Goal: Task Accomplishment & Management: Use online tool/utility

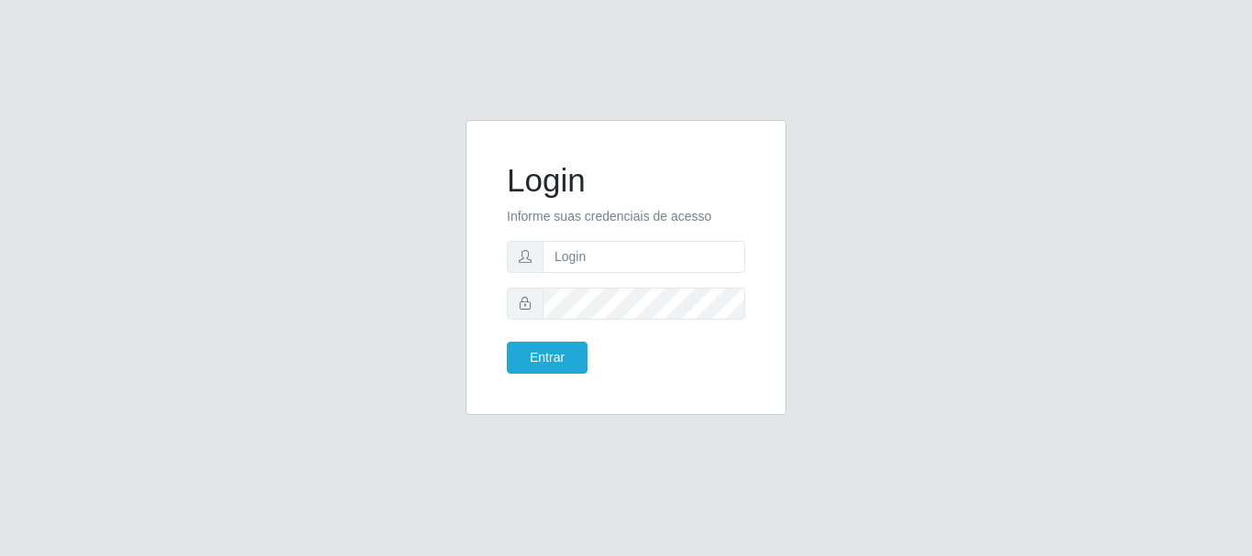
click at [637, 285] on form "Login Informe suas credenciais de acesso Entrar" at bounding box center [626, 267] width 238 height 213
click at [640, 270] on input "text" at bounding box center [643, 257] width 202 height 32
type input "[EMAIL_ADDRESS][DOMAIN_NAME]"
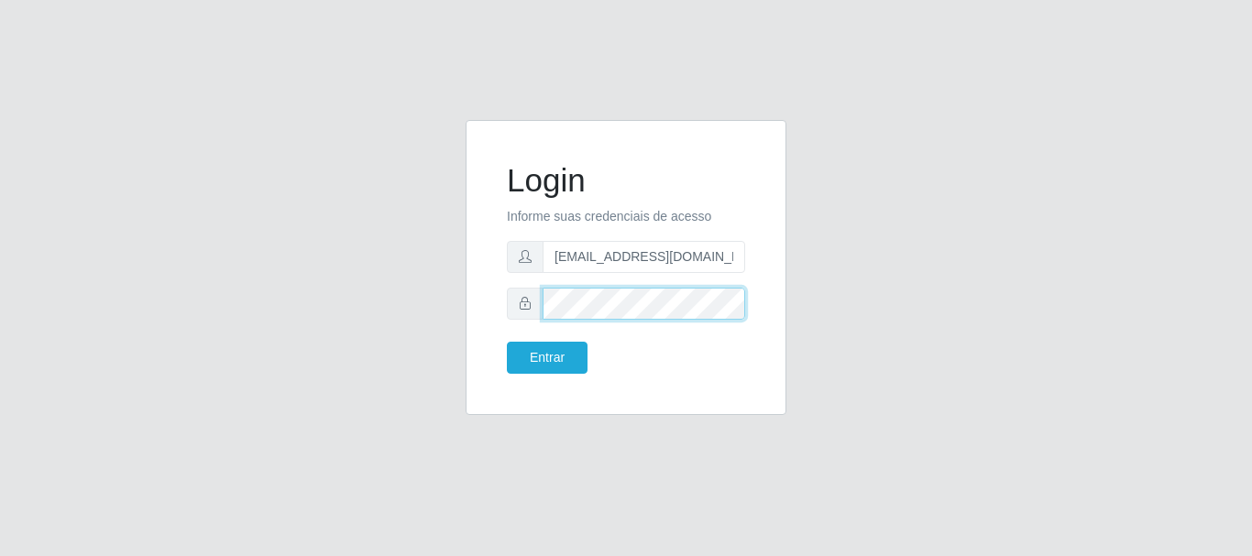
click at [507, 342] on button "Entrar" at bounding box center [547, 358] width 81 height 32
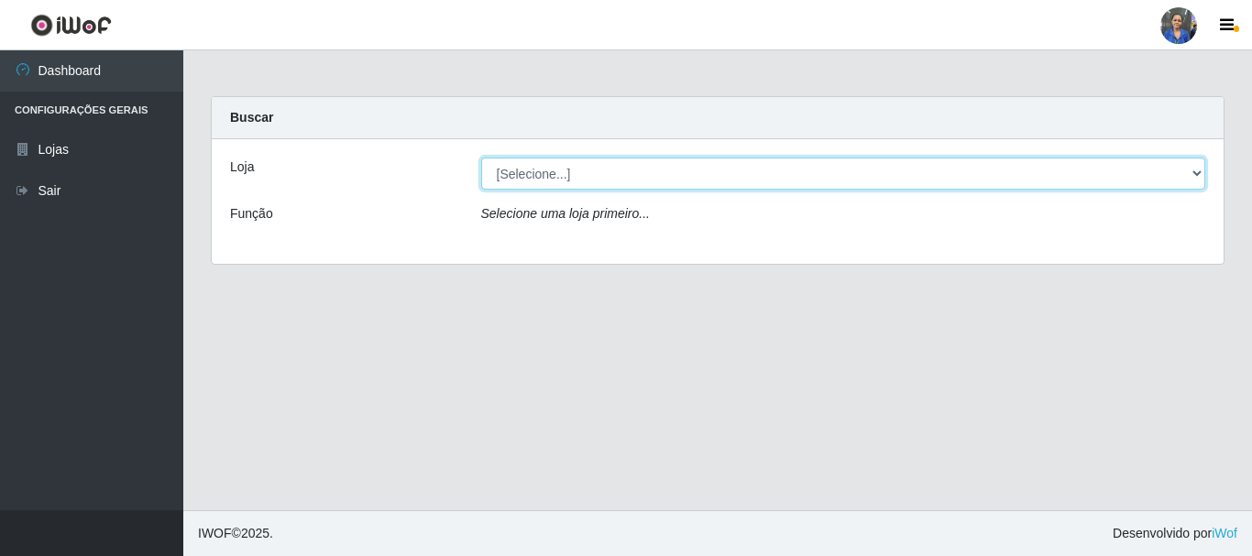
click at [1198, 166] on select "[Selecione...] SuperFácil Atacado - Rodoviária" at bounding box center [843, 174] width 725 height 32
select select "400"
click at [481, 158] on select "[Selecione...] SuperFácil Atacado - Rodoviária" at bounding box center [843, 174] width 725 height 32
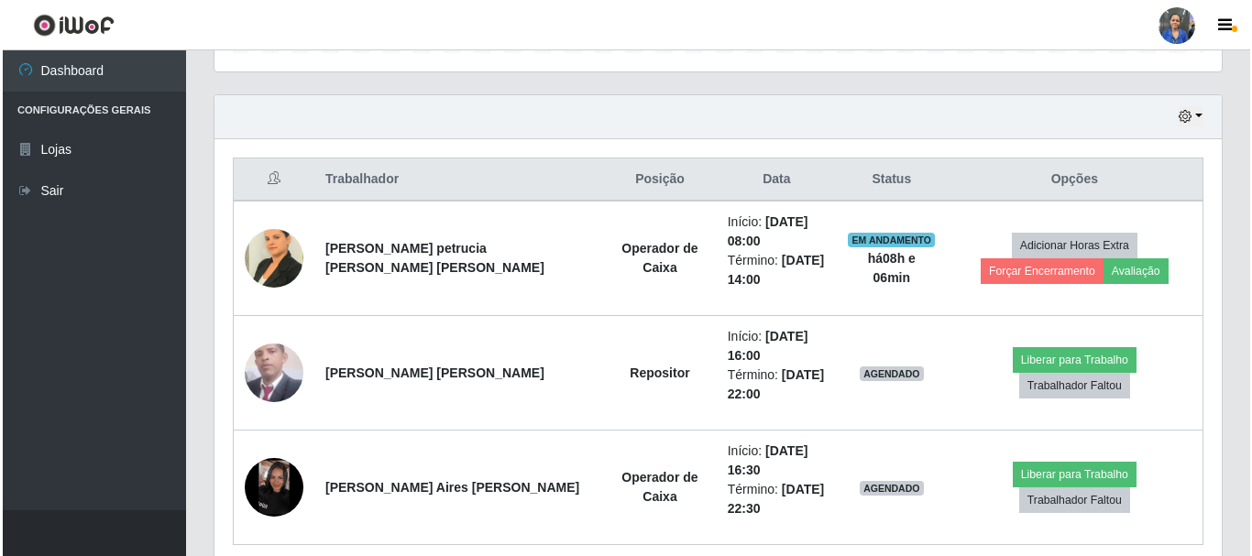
scroll to position [678, 0]
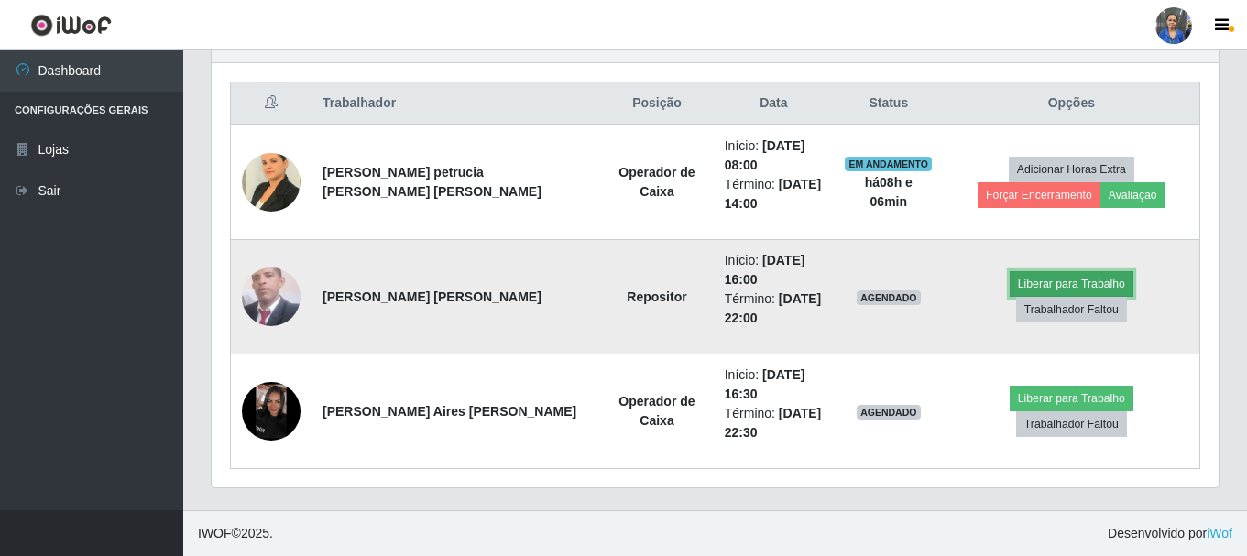
click at [1010, 290] on button "Liberar para Trabalho" at bounding box center [1072, 284] width 124 height 26
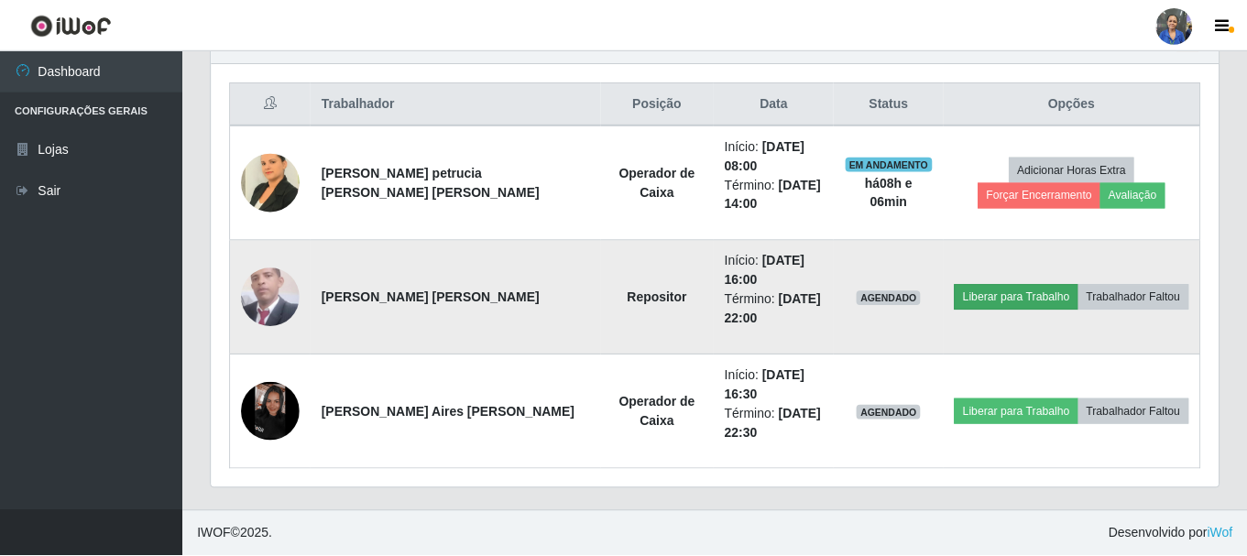
scroll to position [380, 998]
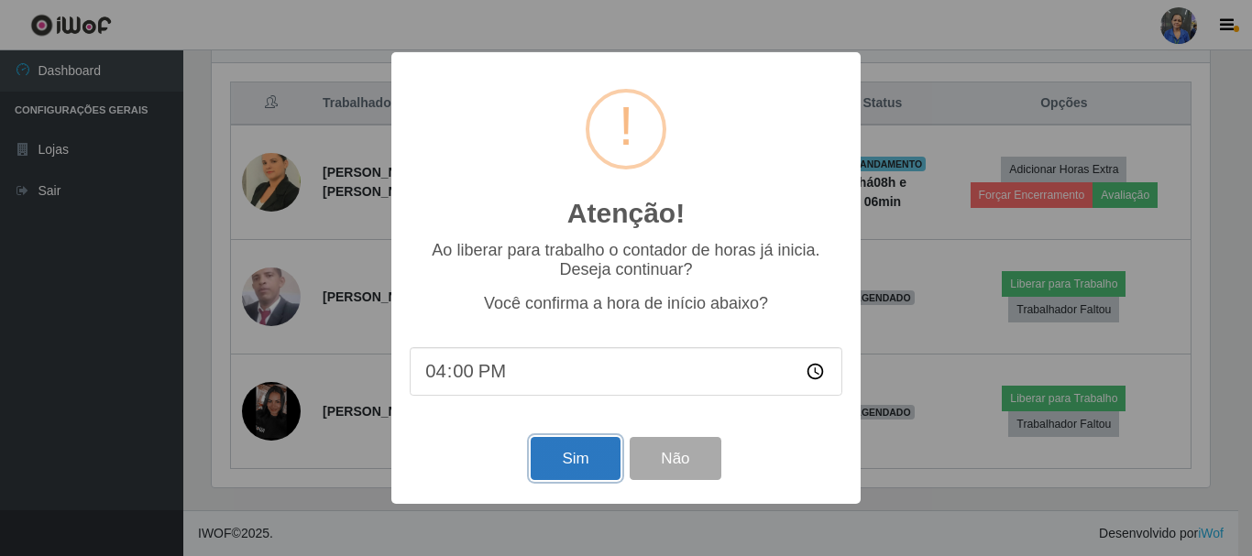
click at [584, 465] on button "Sim" at bounding box center [575, 458] width 89 height 43
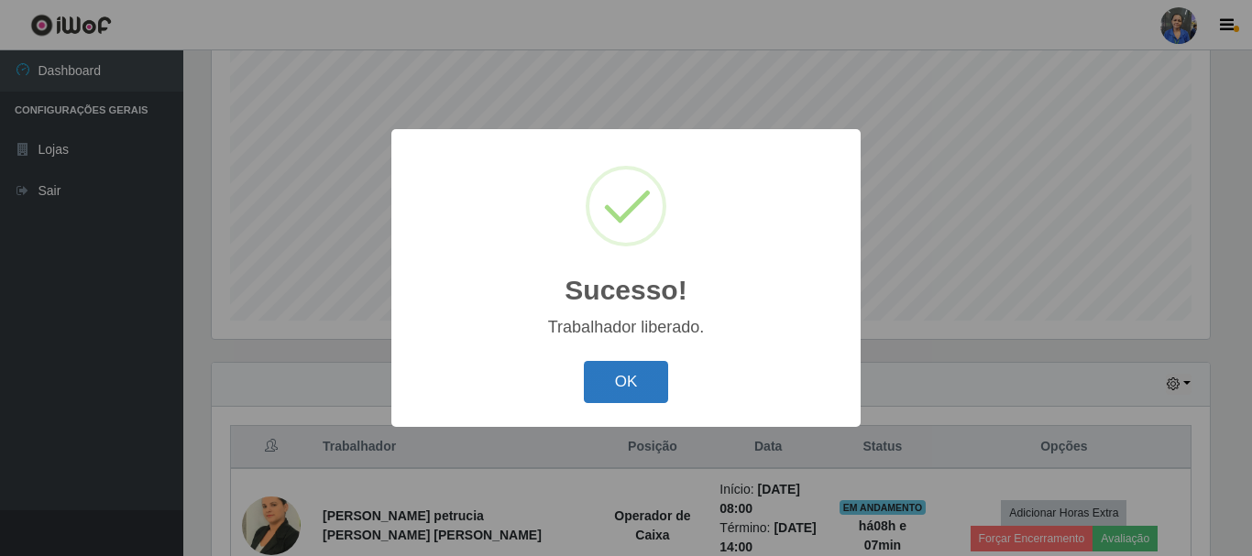
click at [634, 374] on button "OK" at bounding box center [626, 382] width 85 height 43
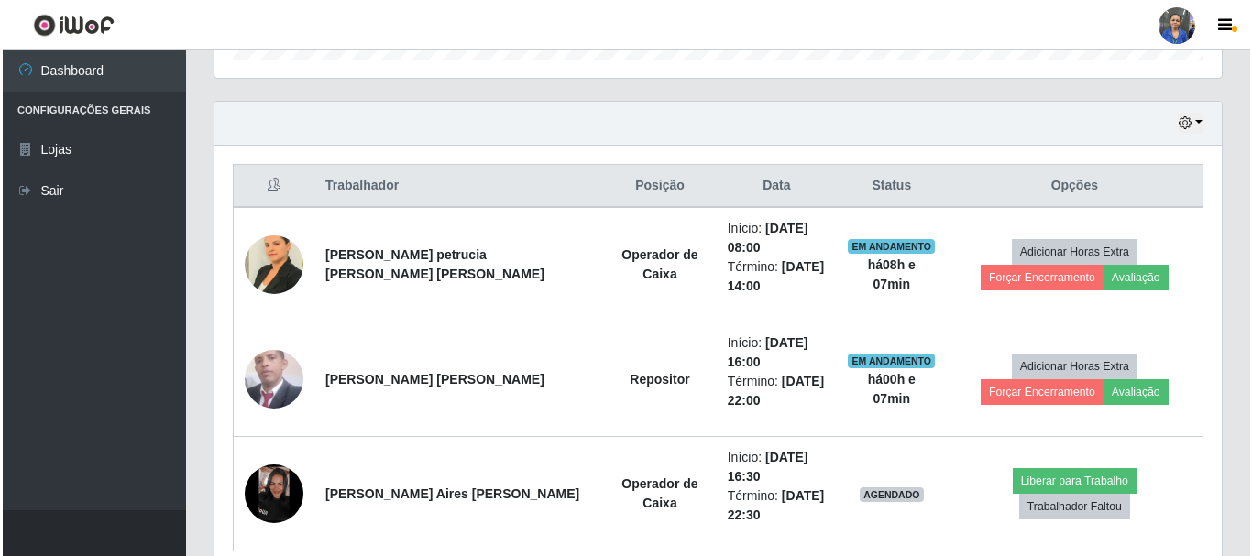
scroll to position [678, 0]
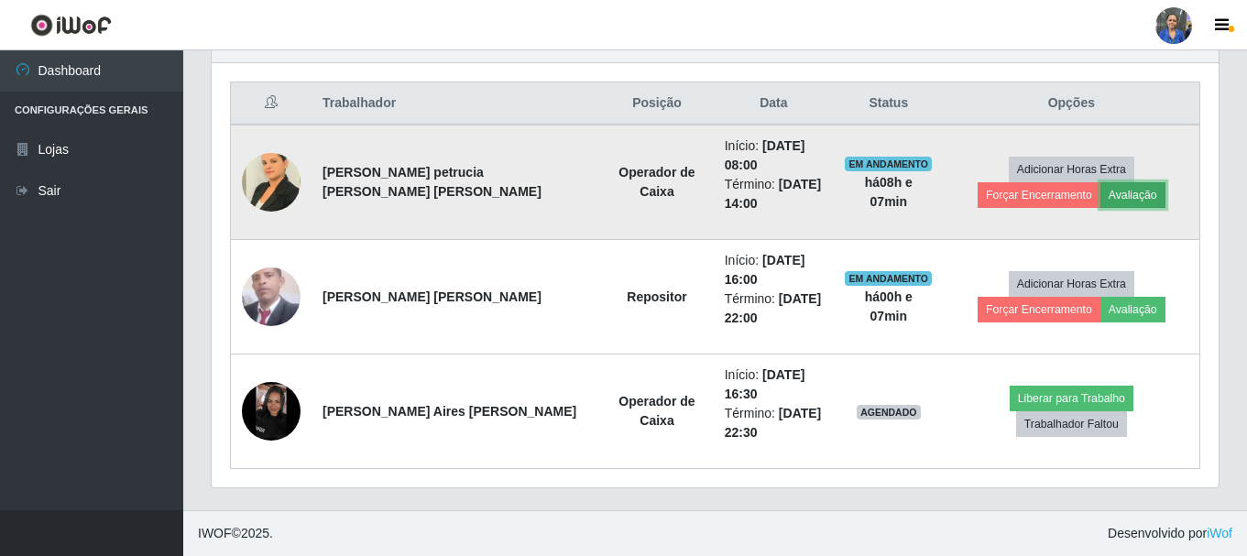
click at [1100, 201] on button "Avaliação" at bounding box center [1132, 195] width 65 height 26
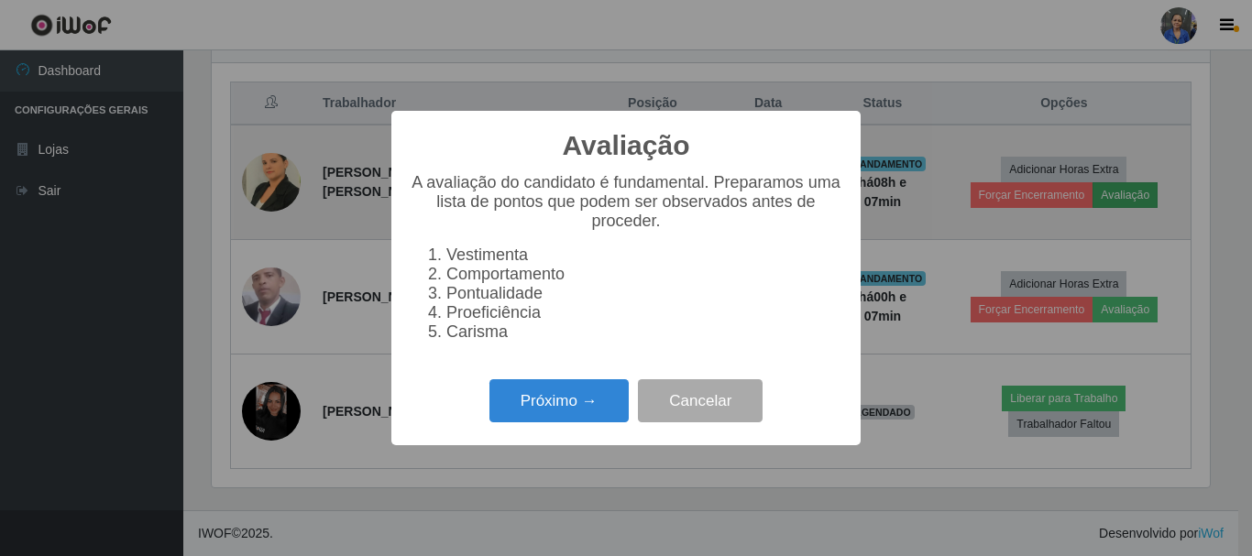
scroll to position [380, 998]
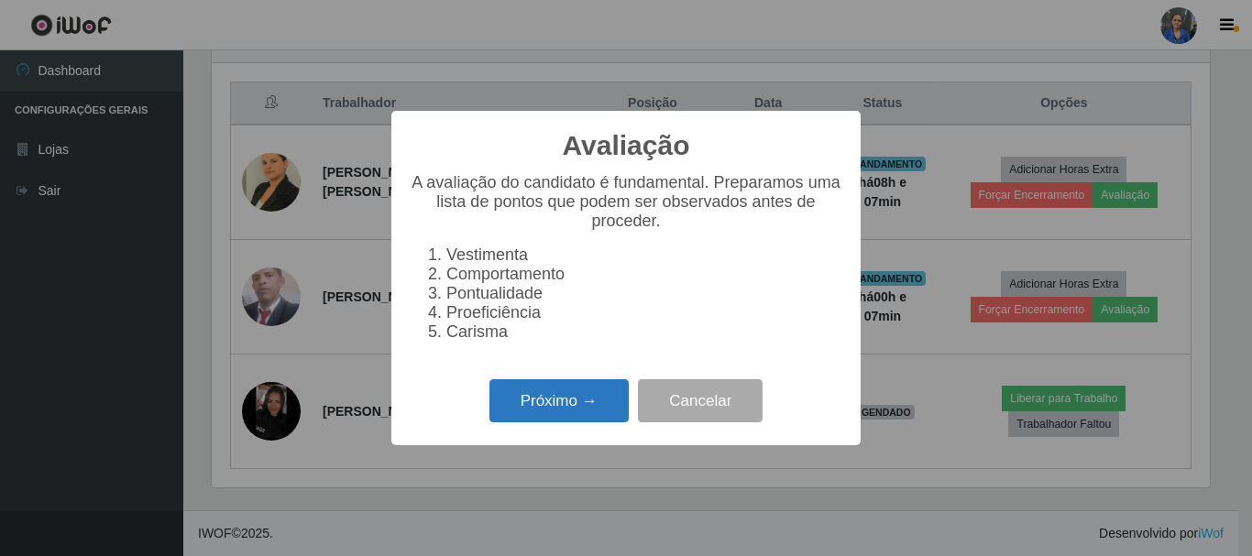
click at [520, 416] on button "Próximo →" at bounding box center [558, 400] width 139 height 43
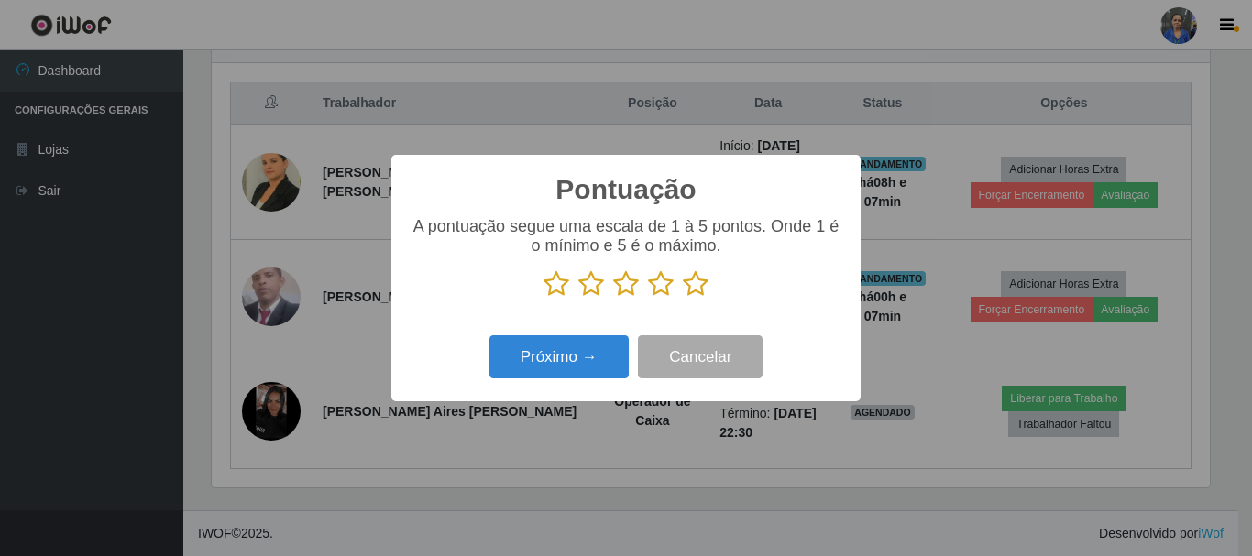
click at [688, 290] on icon at bounding box center [696, 283] width 26 height 27
click at [683, 298] on input "radio" at bounding box center [683, 298] width 0 height 0
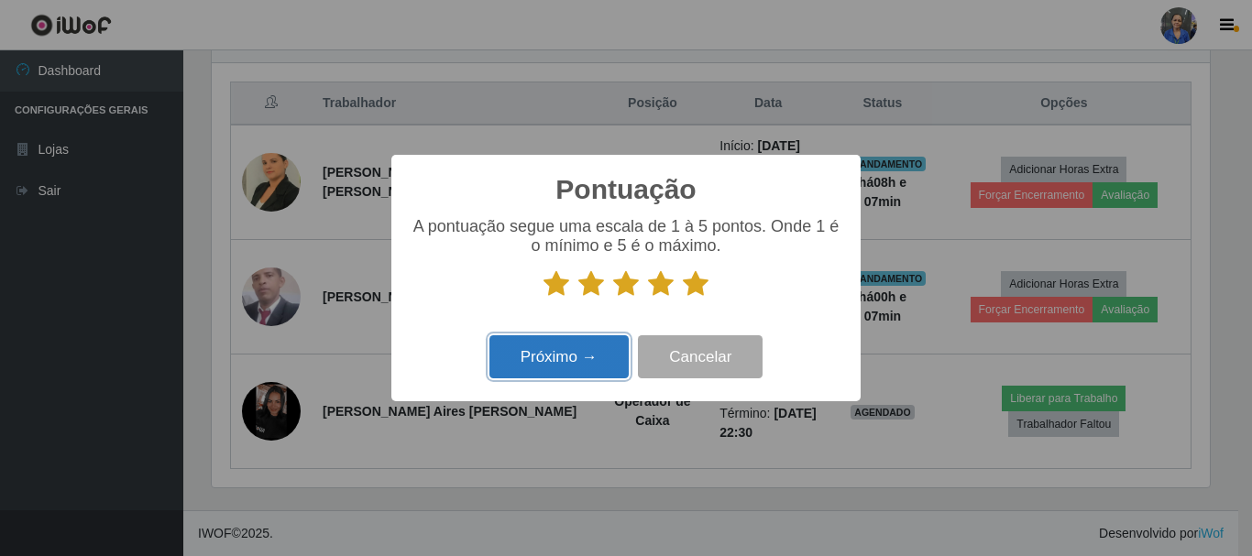
click at [597, 355] on button "Próximo →" at bounding box center [558, 356] width 139 height 43
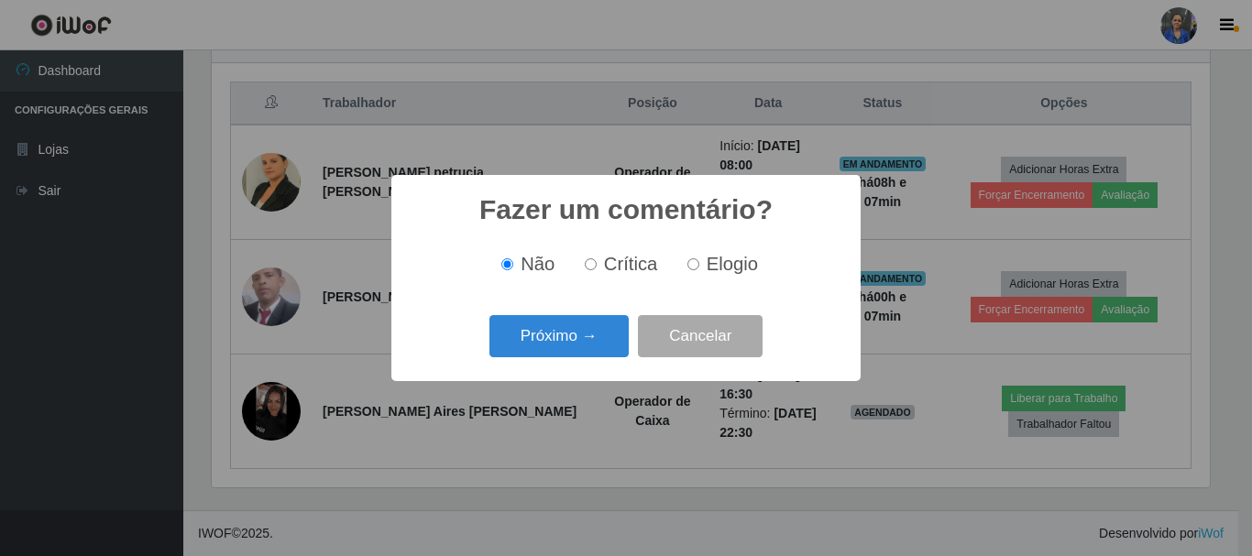
drag, startPoint x: 606, startPoint y: 313, endPoint x: 606, endPoint y: 333, distance: 19.2
click at [605, 314] on div "Próximo → Cancelar" at bounding box center [626, 336] width 432 height 52
click at [606, 333] on button "Próximo →" at bounding box center [558, 336] width 139 height 43
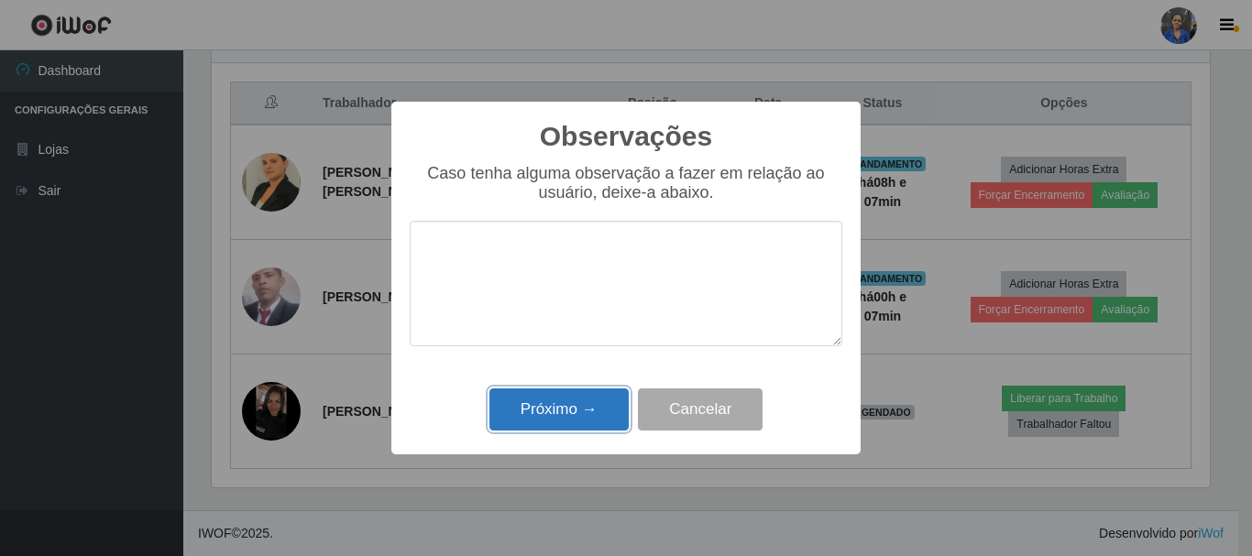
click at [576, 394] on button "Próximo →" at bounding box center [558, 409] width 139 height 43
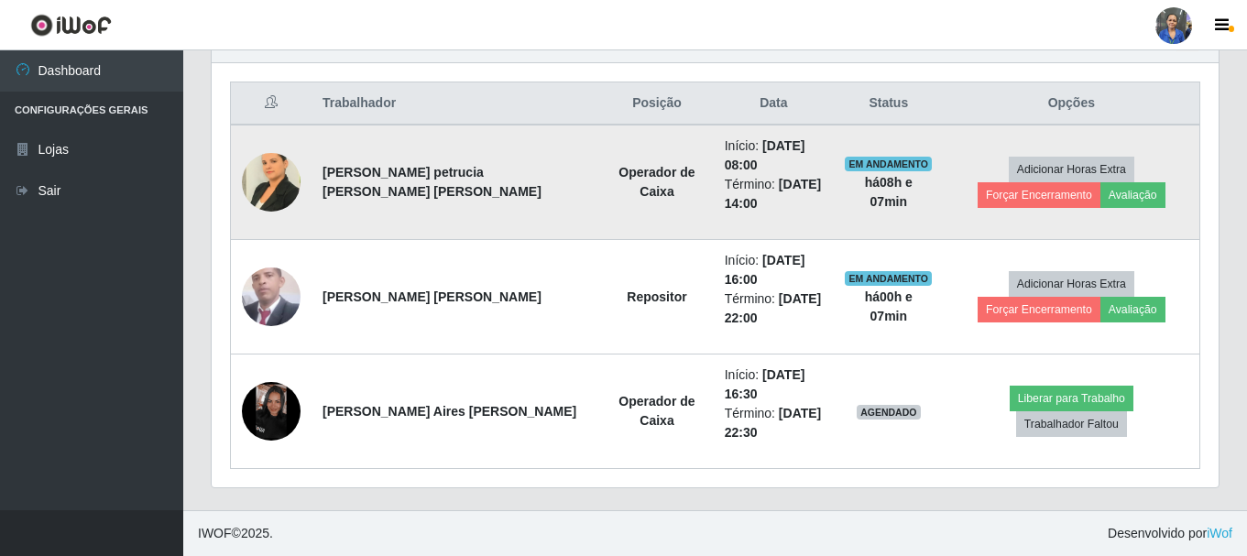
scroll to position [380, 1007]
click at [1105, 194] on button "Forçar Encerramento" at bounding box center [1071, 195] width 123 height 26
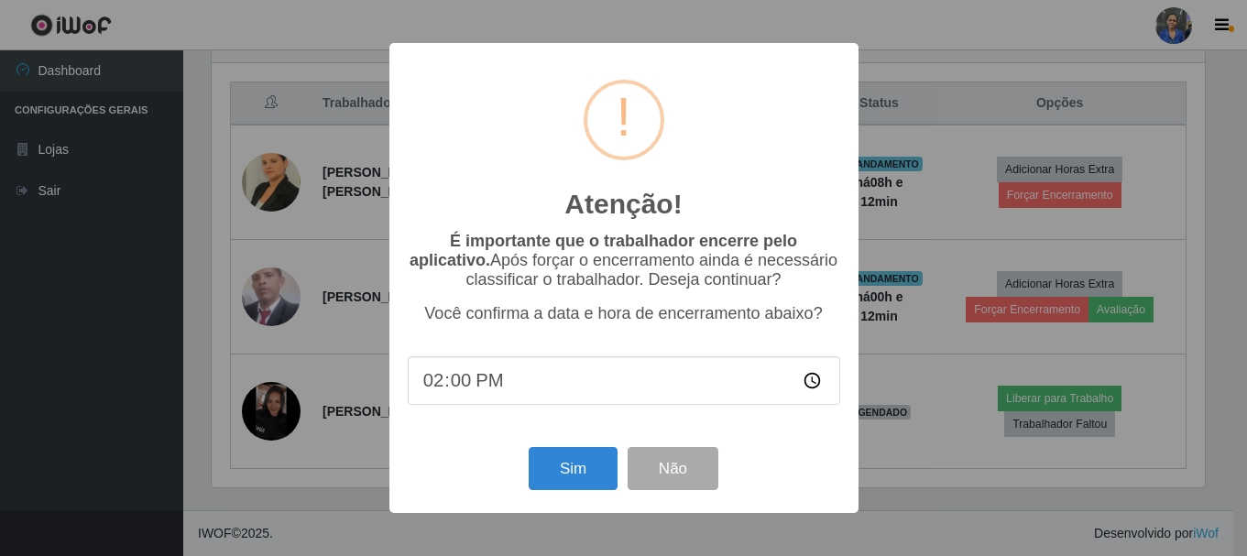
scroll to position [380, 998]
click at [574, 480] on button "Sim" at bounding box center [575, 468] width 89 height 43
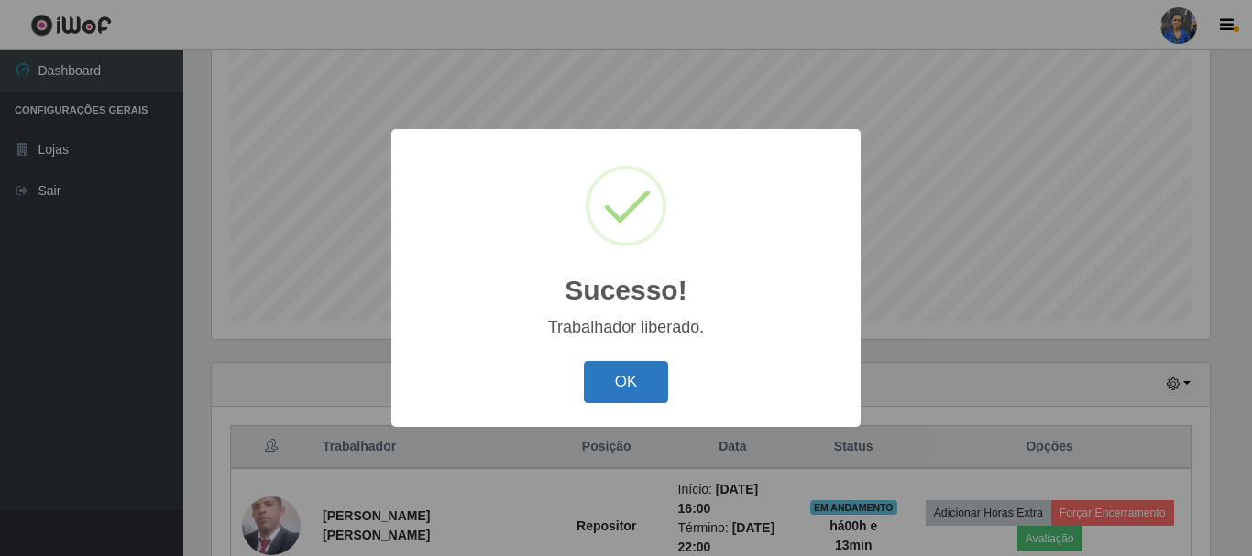
click at [639, 381] on button "OK" at bounding box center [626, 382] width 85 height 43
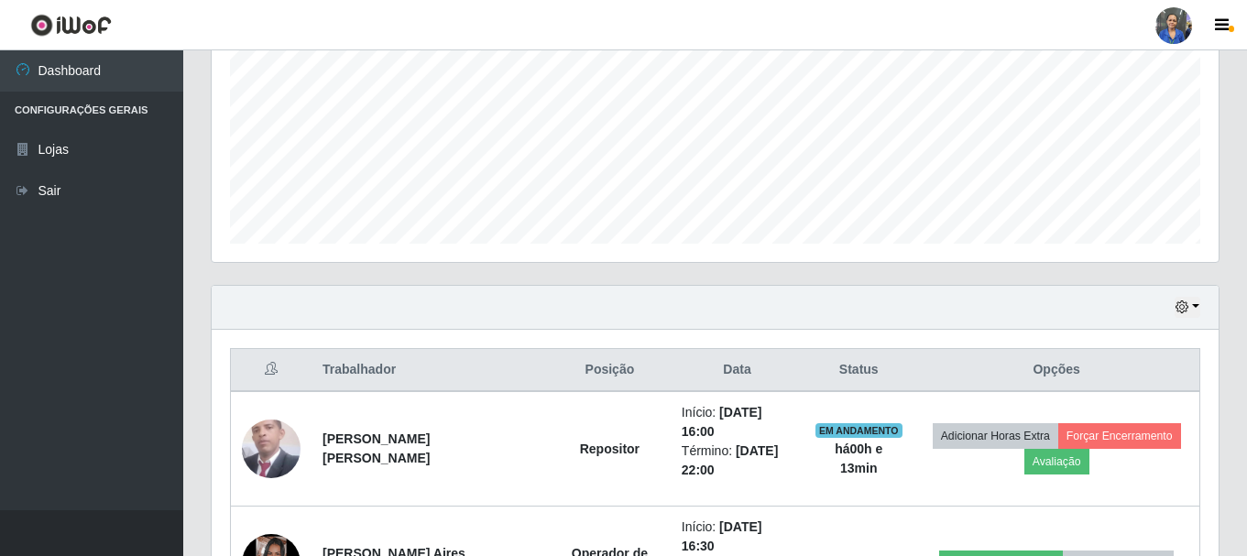
scroll to position [563, 0]
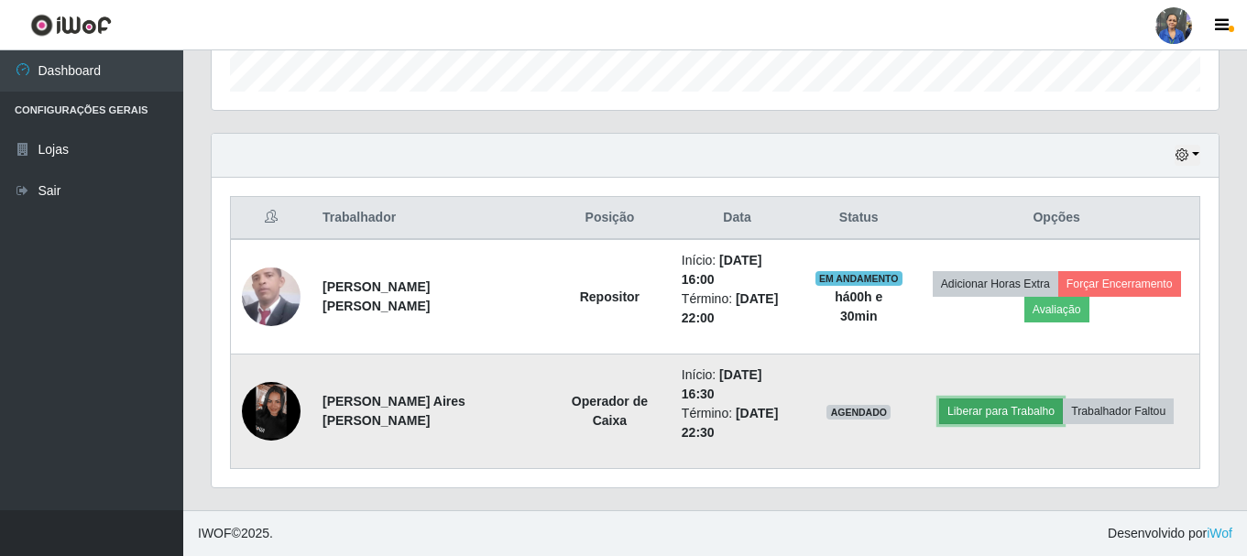
click at [956, 400] on button "Liberar para Trabalho" at bounding box center [1001, 412] width 124 height 26
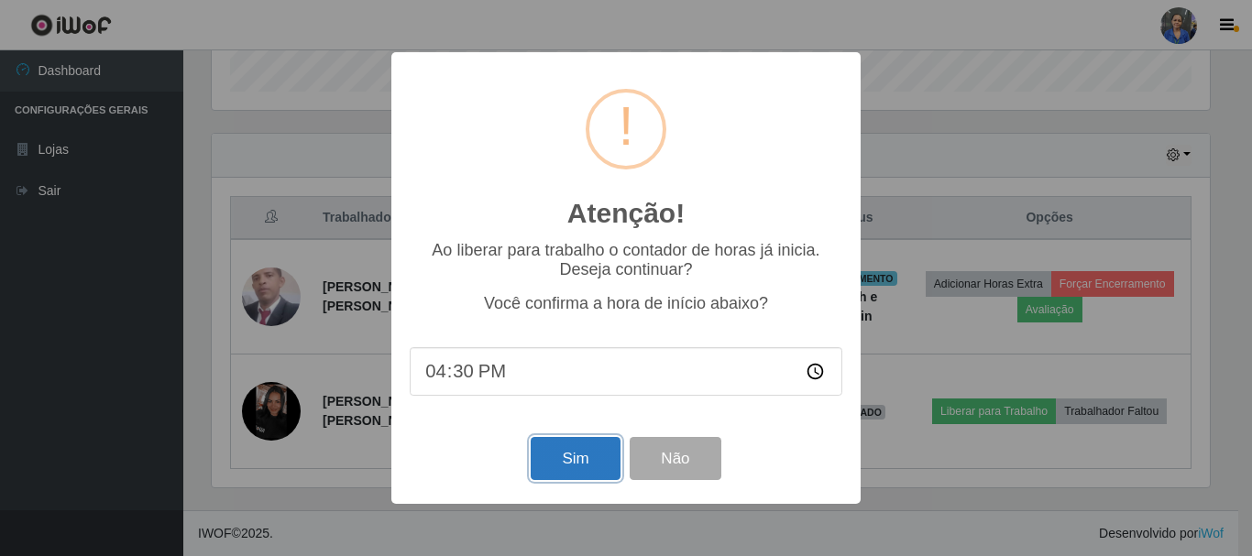
click at [547, 464] on button "Sim" at bounding box center [575, 458] width 89 height 43
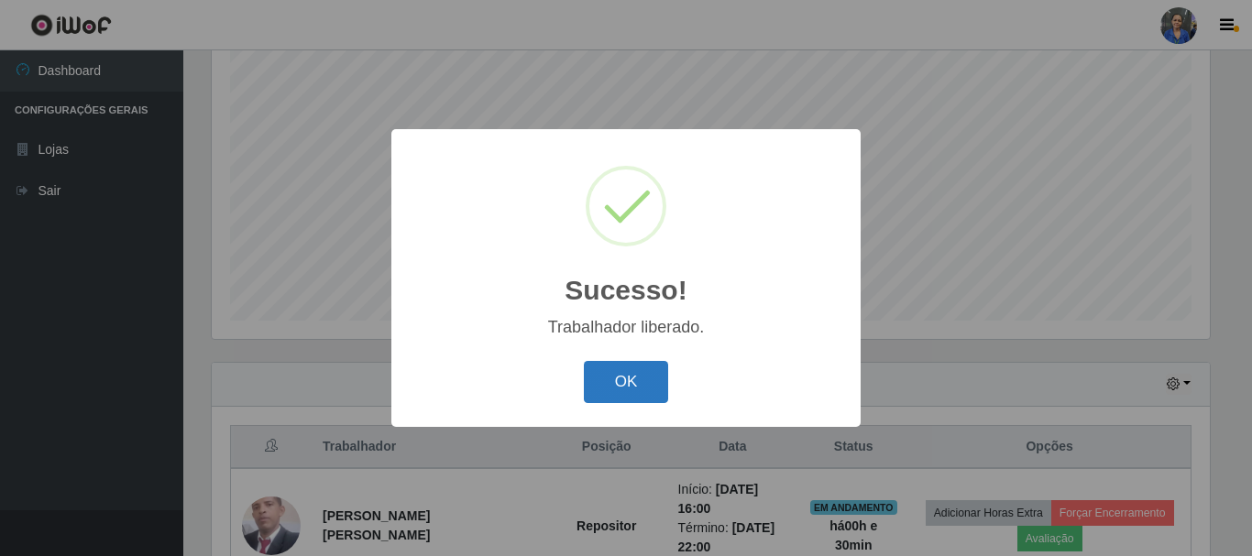
click at [596, 387] on button "OK" at bounding box center [626, 382] width 85 height 43
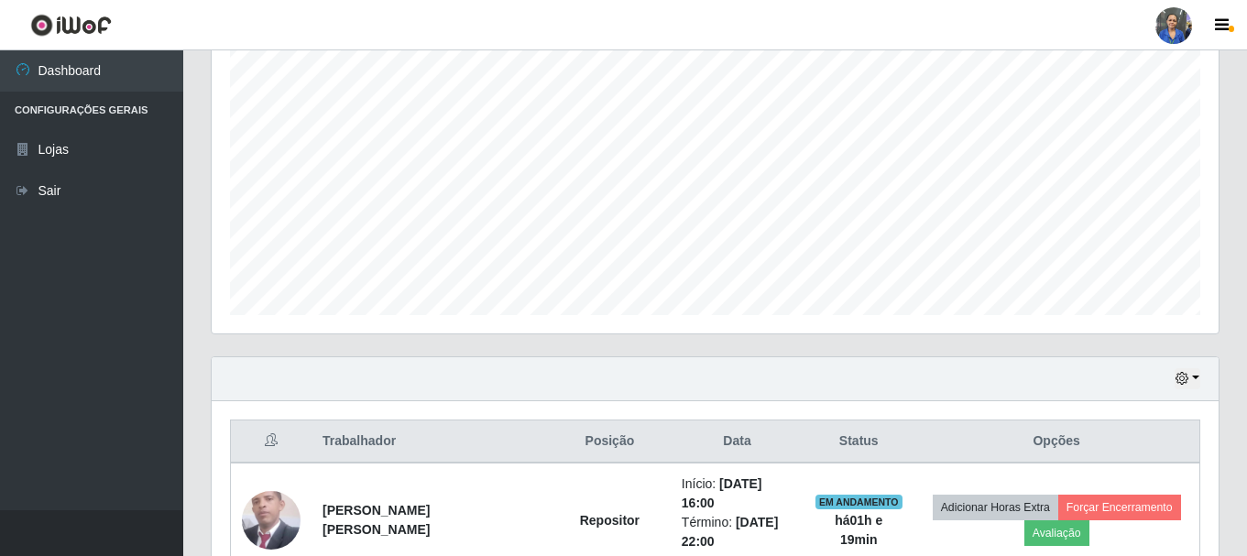
scroll to position [289, 0]
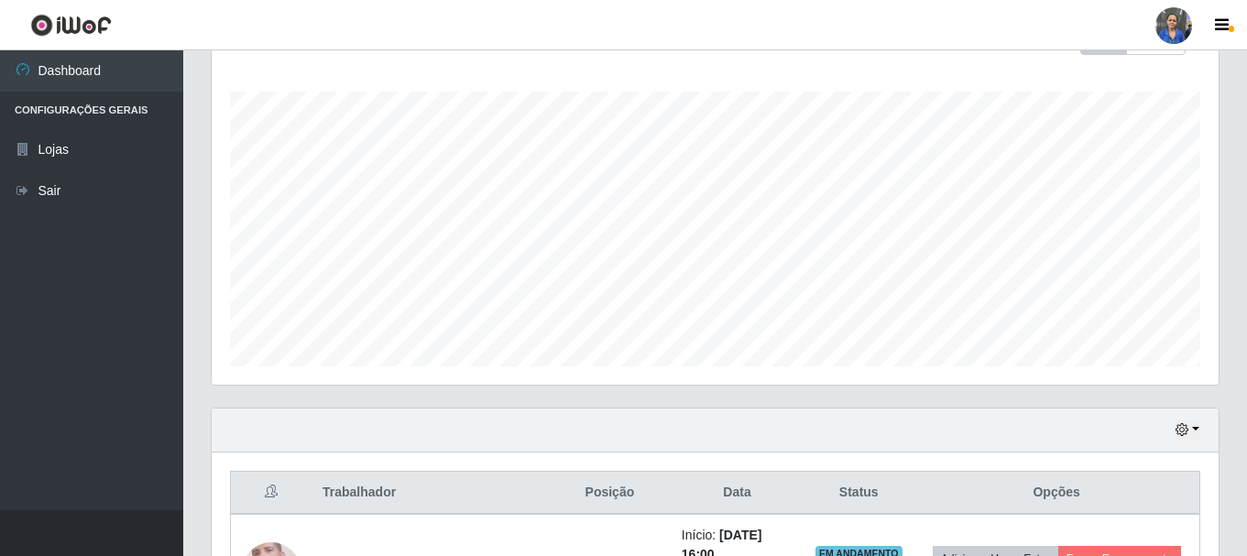
click at [881, 80] on div "Agendamentos Day Month 27/07 Agendamentos 72" at bounding box center [715, 195] width 1007 height 380
